Goal: Task Accomplishment & Management: Use online tool/utility

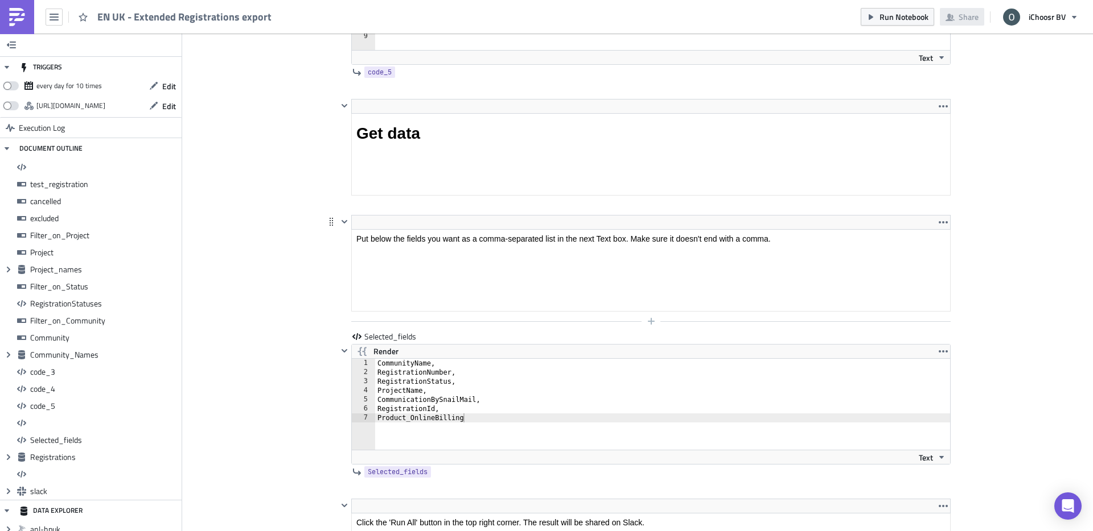
scroll to position [6845, 0]
click at [496, 422] on div "CommunityName, RegistrationNumber, RegistrationStatus, ProjectName, Communicati…" at bounding box center [662, 412] width 575 height 109
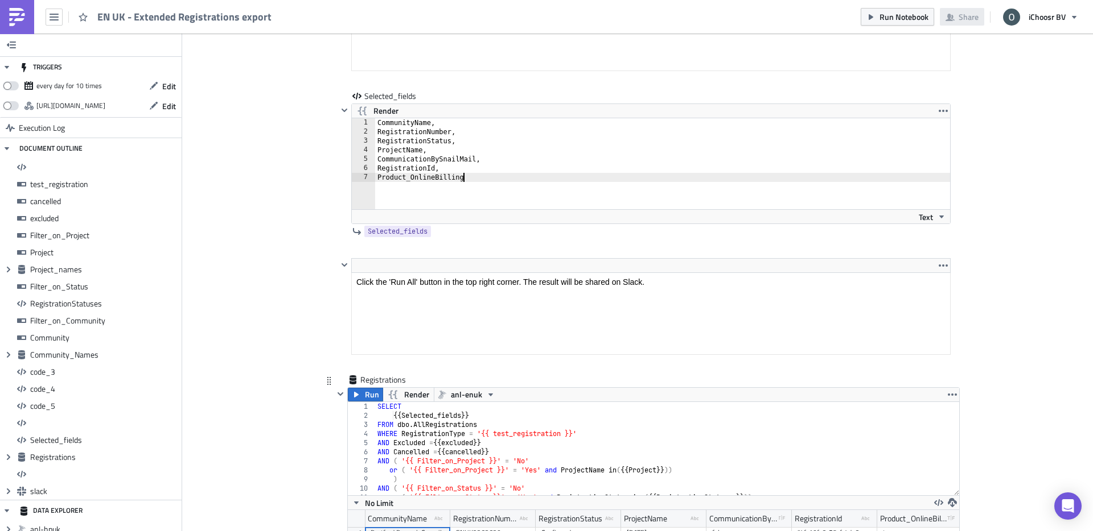
scroll to position [6978, 0]
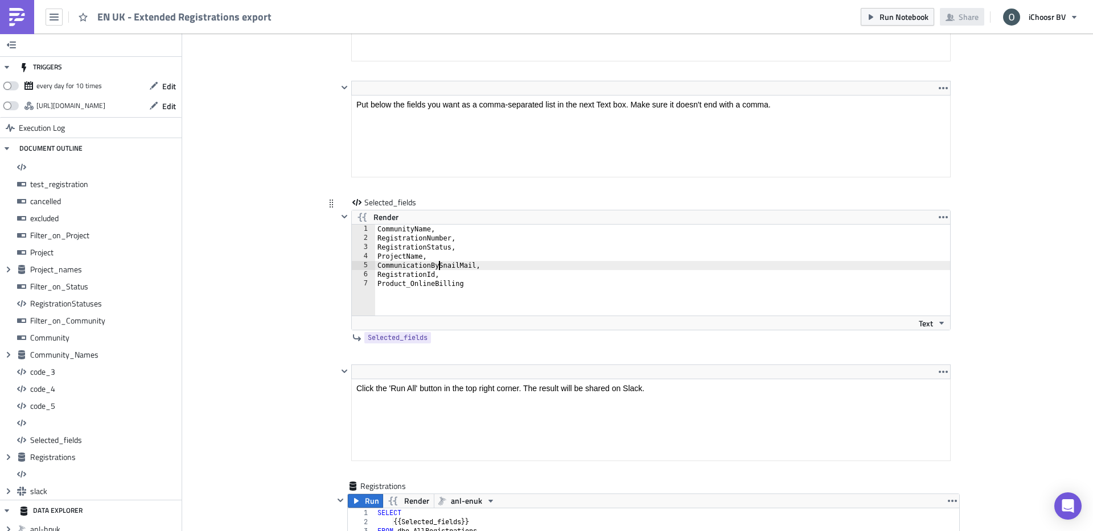
click at [440, 267] on div "CommunityName, RegistrationNumber, RegistrationStatus, ProjectName, Communicati…" at bounding box center [662, 279] width 575 height 109
click at [479, 261] on div "CommunityName, RegistrationNumber, RegistrationStatus, ProjectName, Communicati…" at bounding box center [662, 279] width 575 height 109
drag, startPoint x: 479, startPoint y: 267, endPoint x: 367, endPoint y: 266, distance: 112.1
click at [367, 266] on div "ProjectName, 1 2 3 4 5 6 7 CommunityName, RegistrationNumber, RegistrationStatu…" at bounding box center [651, 270] width 598 height 91
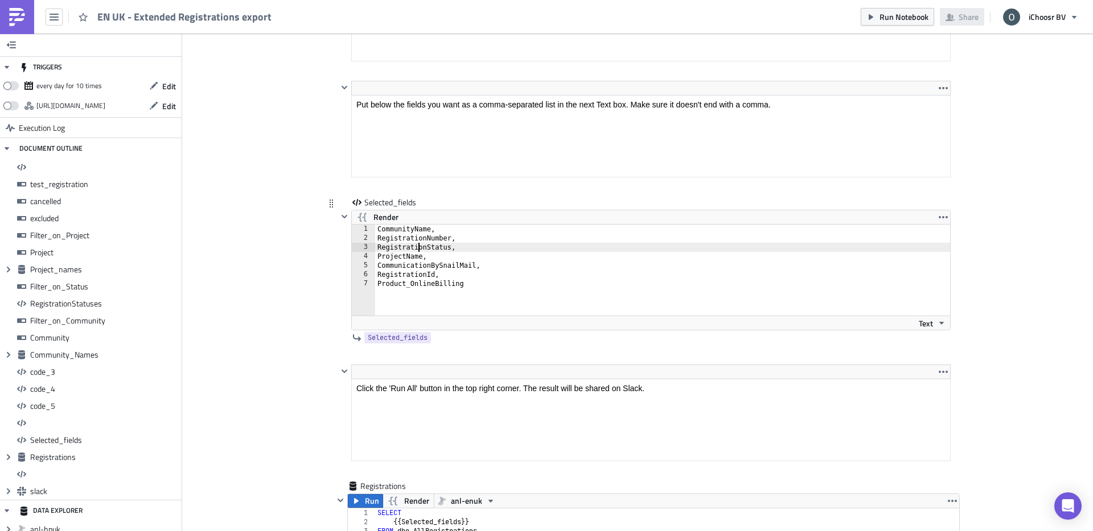
click at [421, 251] on div "CommunityName, RegistrationNumber, RegistrationStatus, ProjectName, Communicati…" at bounding box center [662, 279] width 575 height 109
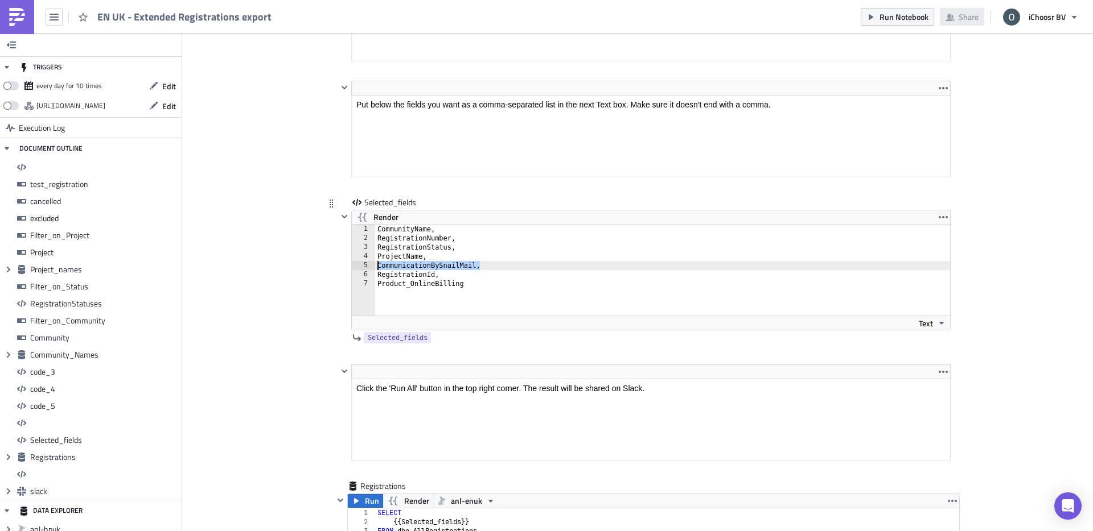
drag, startPoint x: 481, startPoint y: 267, endPoint x: 376, endPoint y: 264, distance: 105.9
click at [376, 264] on div "CommunityName, RegistrationNumber, RegistrationStatus, ProjectName, Communicati…" at bounding box center [662, 279] width 575 height 109
type textarea "CommunicationBySnailMail,"
click at [483, 265] on div "CommunityName, RegistrationNumber, RegistrationStatus, ProjectName, Communicati…" at bounding box center [662, 279] width 575 height 109
drag, startPoint x: 481, startPoint y: 265, endPoint x: 377, endPoint y: 266, distance: 104.1
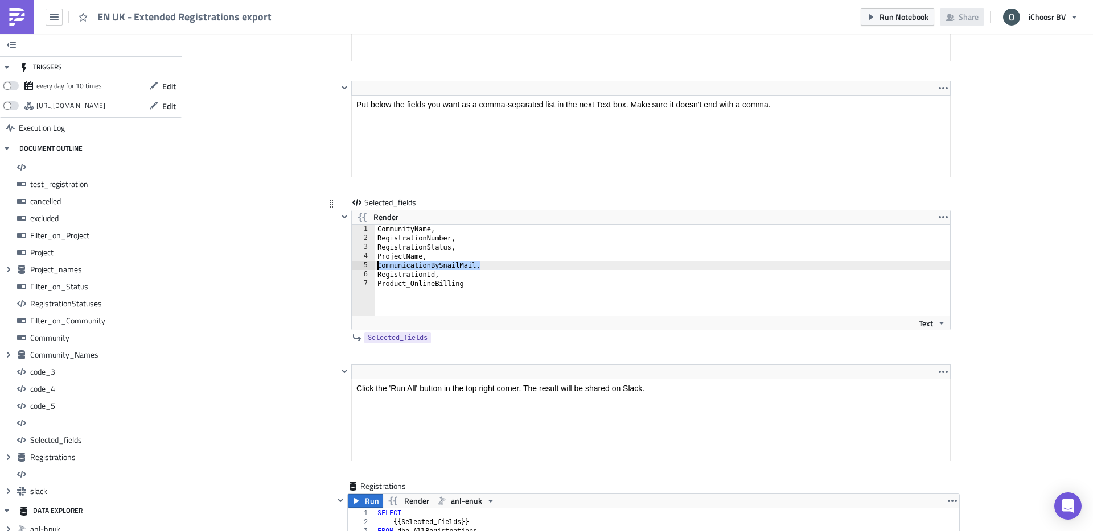
click at [377, 266] on div "CommunityName, RegistrationNumber, RegistrationStatus, ProjectName, Communicati…" at bounding box center [662, 279] width 575 height 109
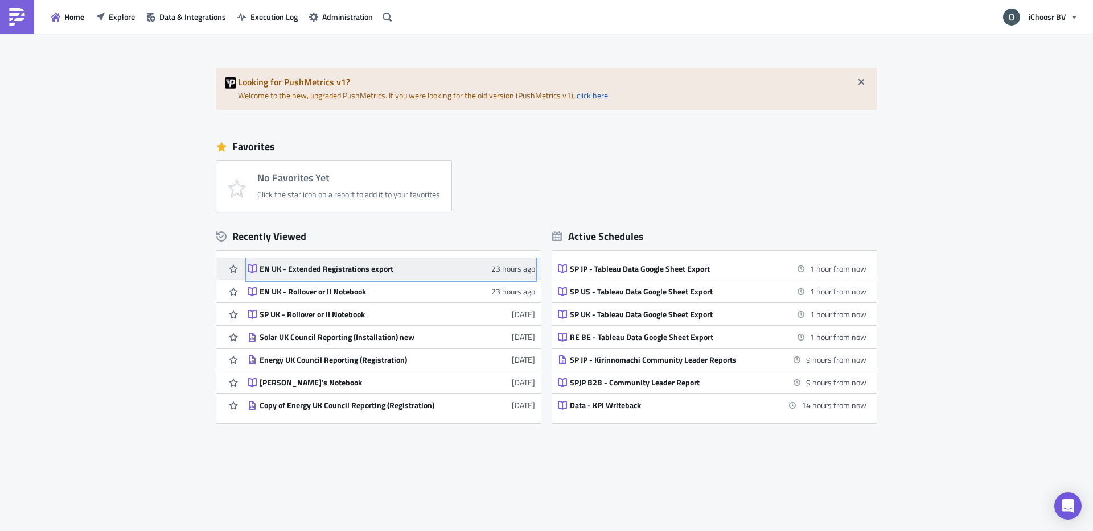
click at [311, 274] on link "EN UK - Extended Registrations export 23 hours ago" at bounding box center [391, 269] width 287 height 22
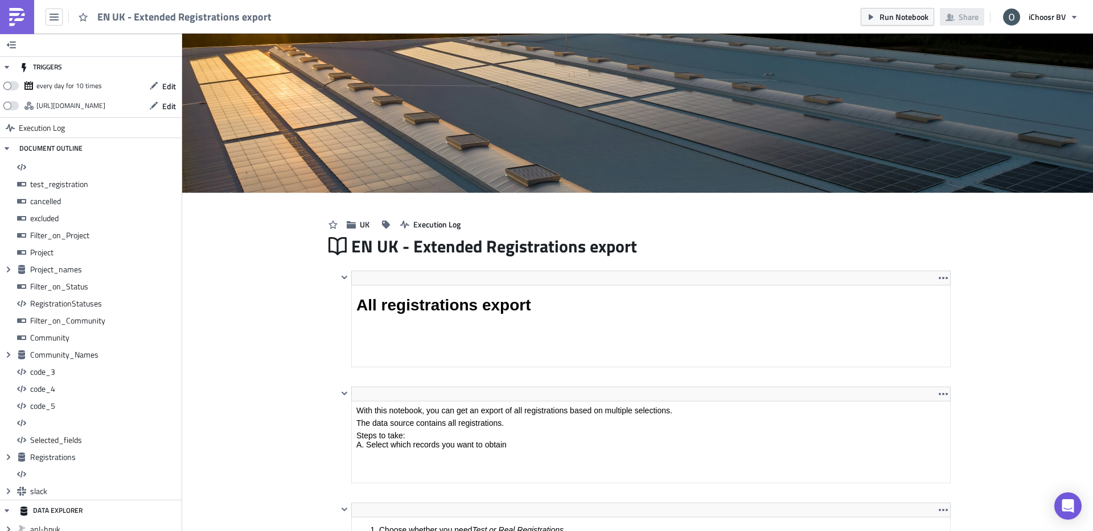
scroll to position [130, 597]
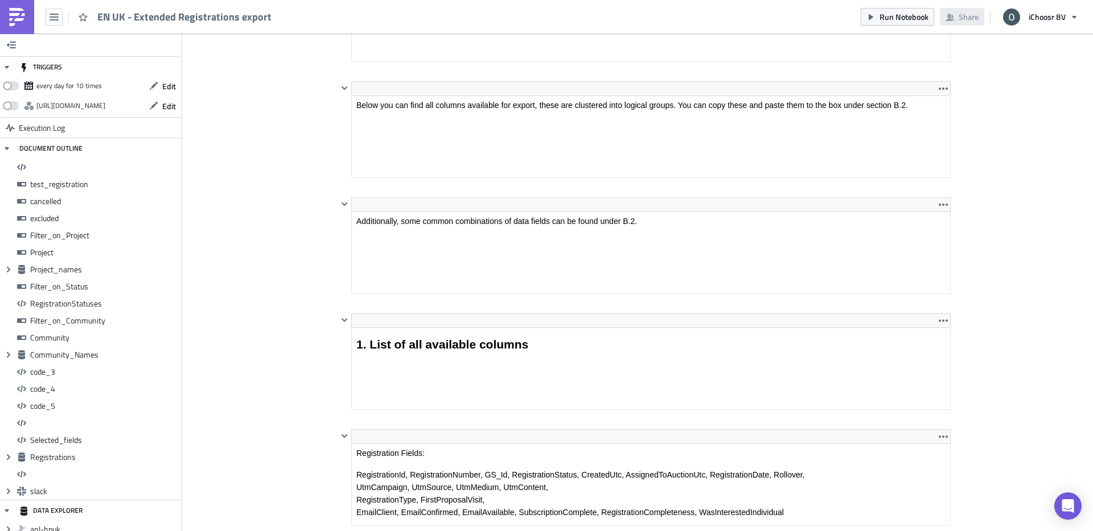
scroll to position [4849, 0]
